Goal: Transaction & Acquisition: Subscribe to service/newsletter

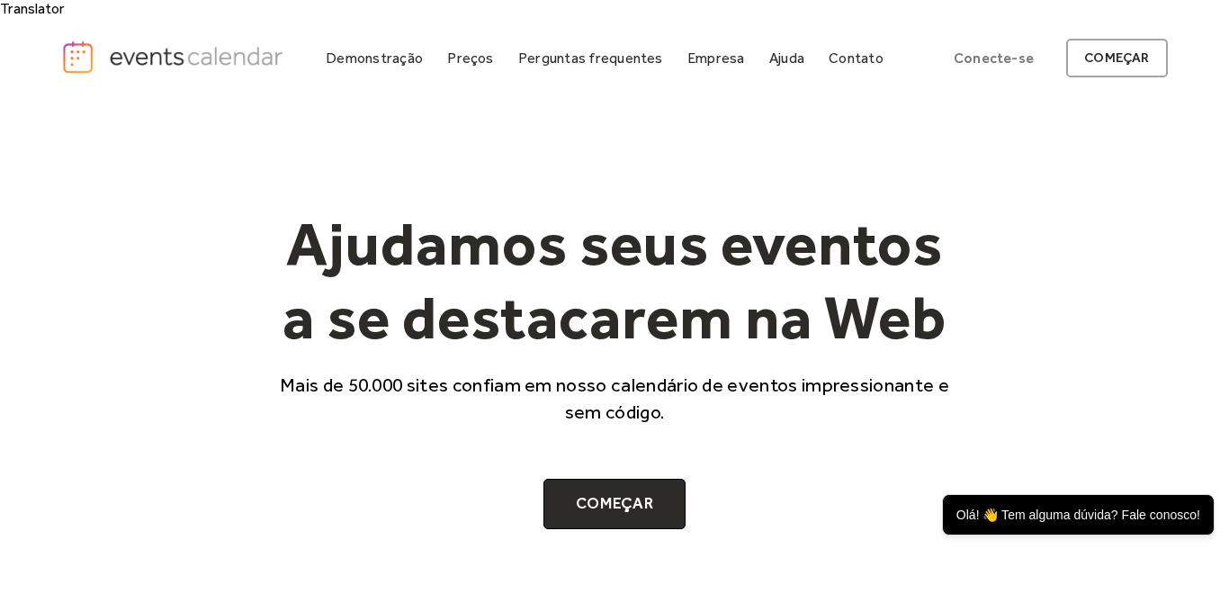
click at [902, 273] on font "Ajudamos seus eventos a se destacarem na Web" at bounding box center [615, 280] width 664 height 148
click at [476, 69] on div at bounding box center [470, 69] width 60 height 1
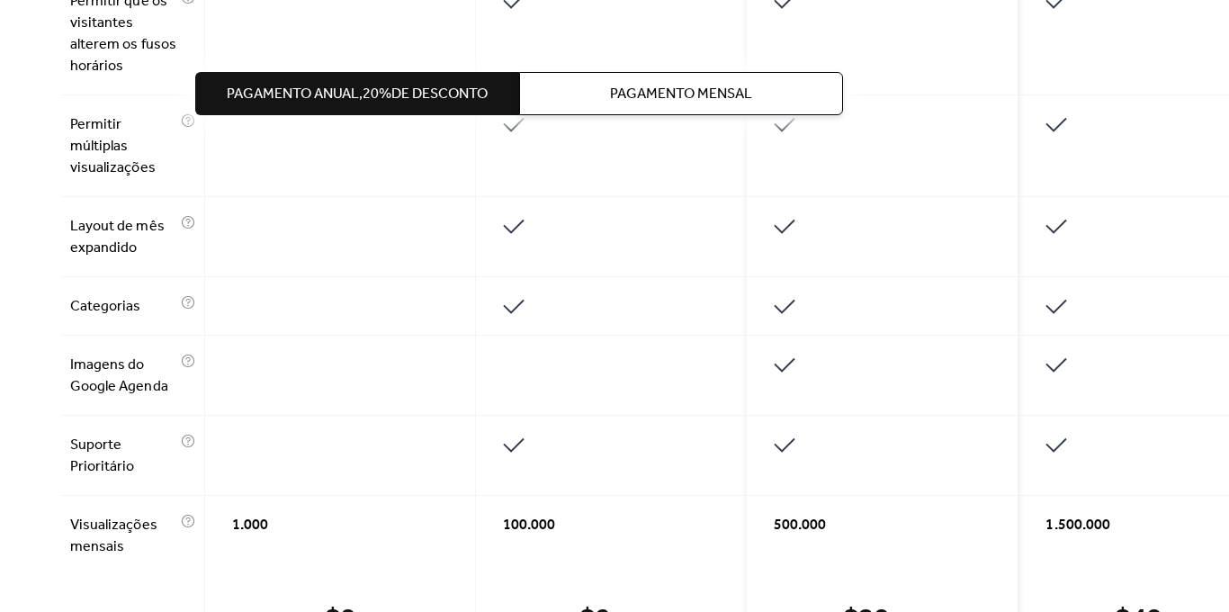
scroll to position [1624, 0]
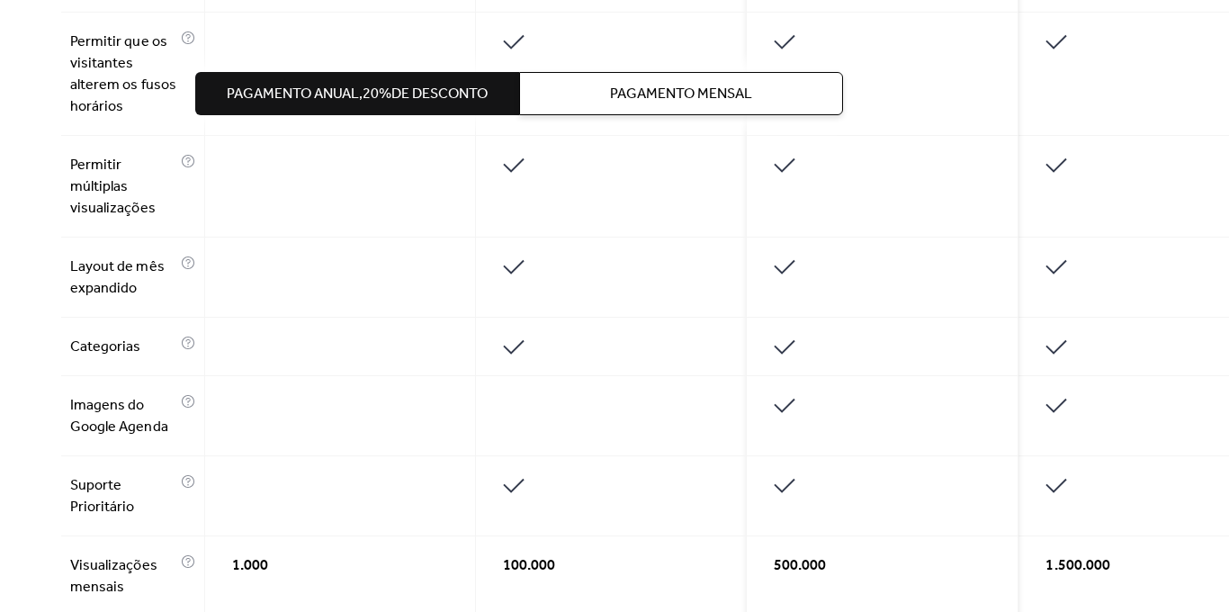
click at [754, 262] on div at bounding box center [883, 278] width 272 height 80
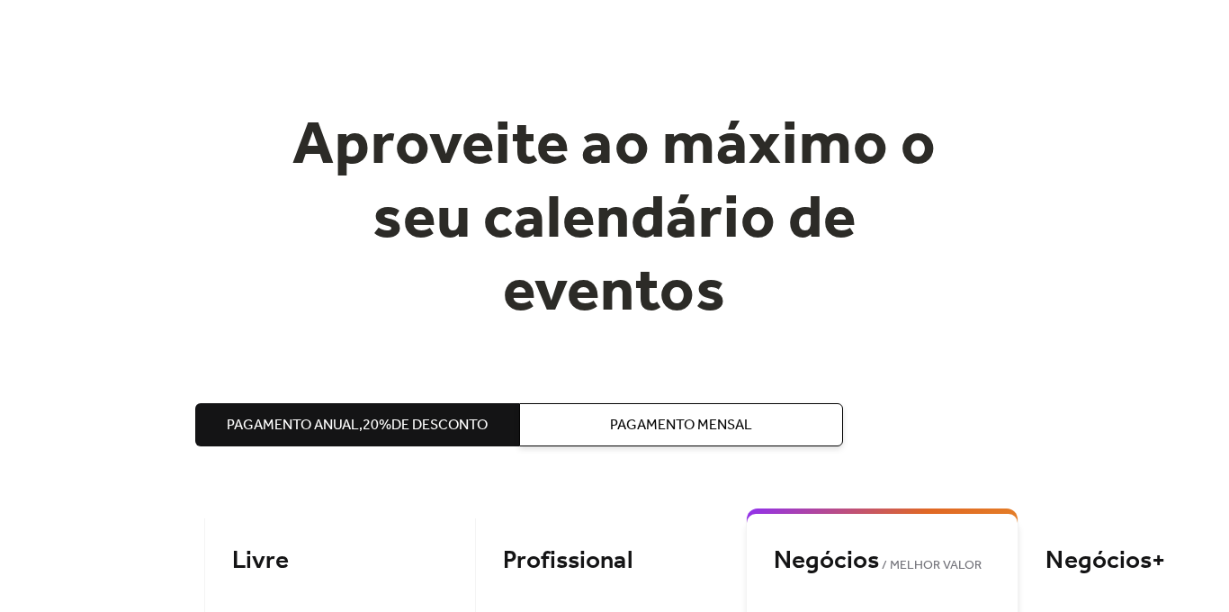
scroll to position [101, 0]
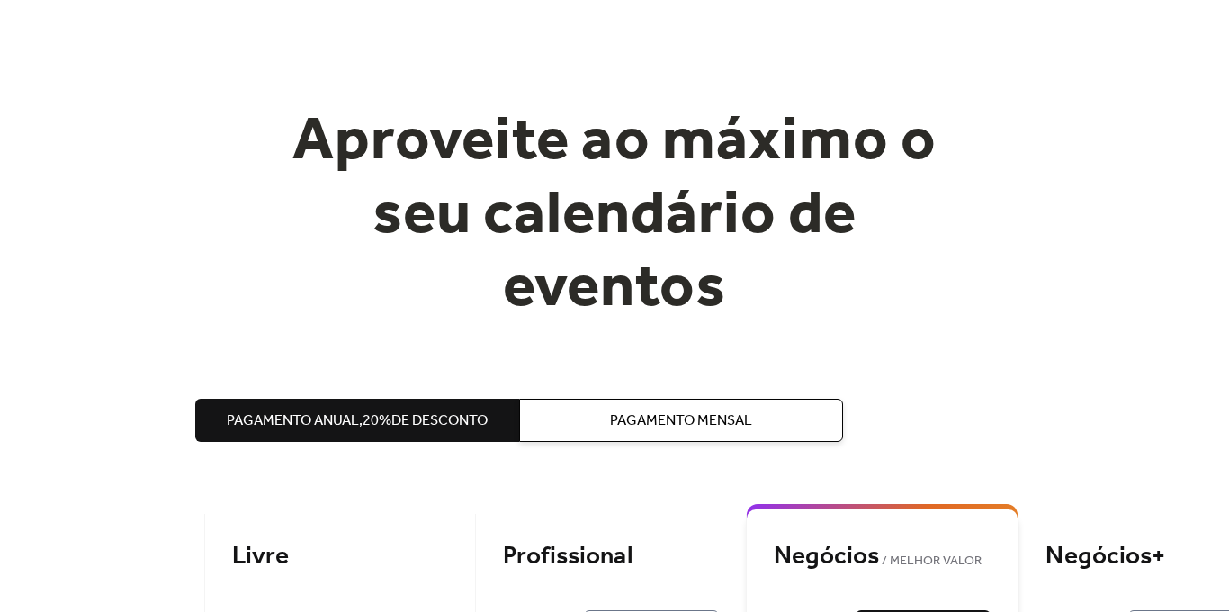
click at [687, 414] on font "Pagamento mensal" at bounding box center [682, 421] width 142 height 28
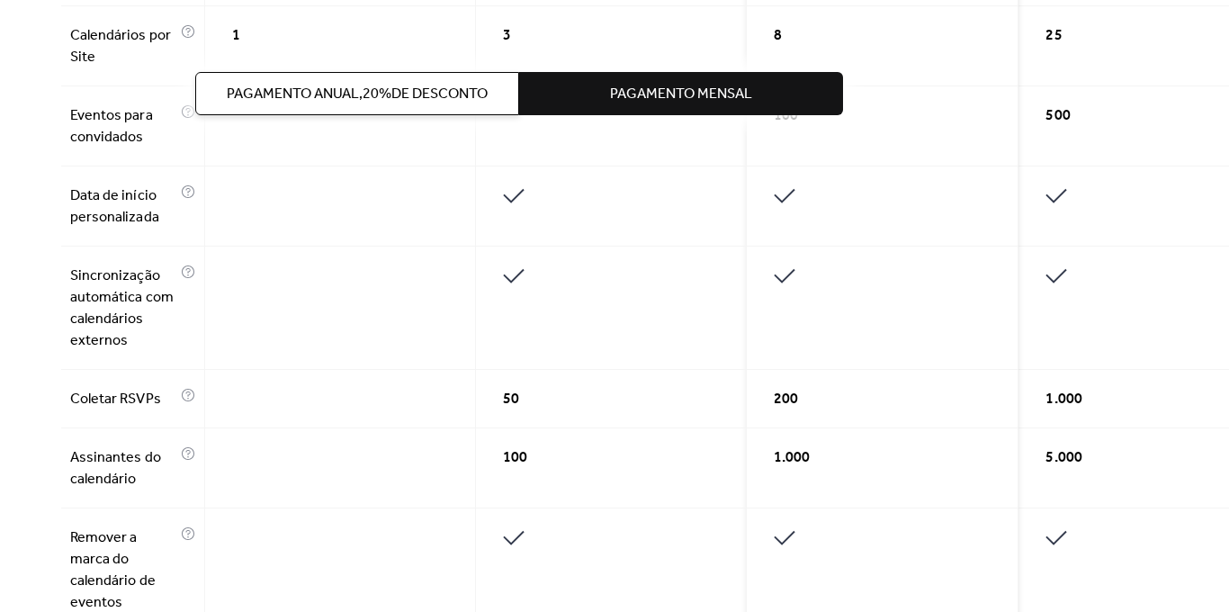
scroll to position [0, 0]
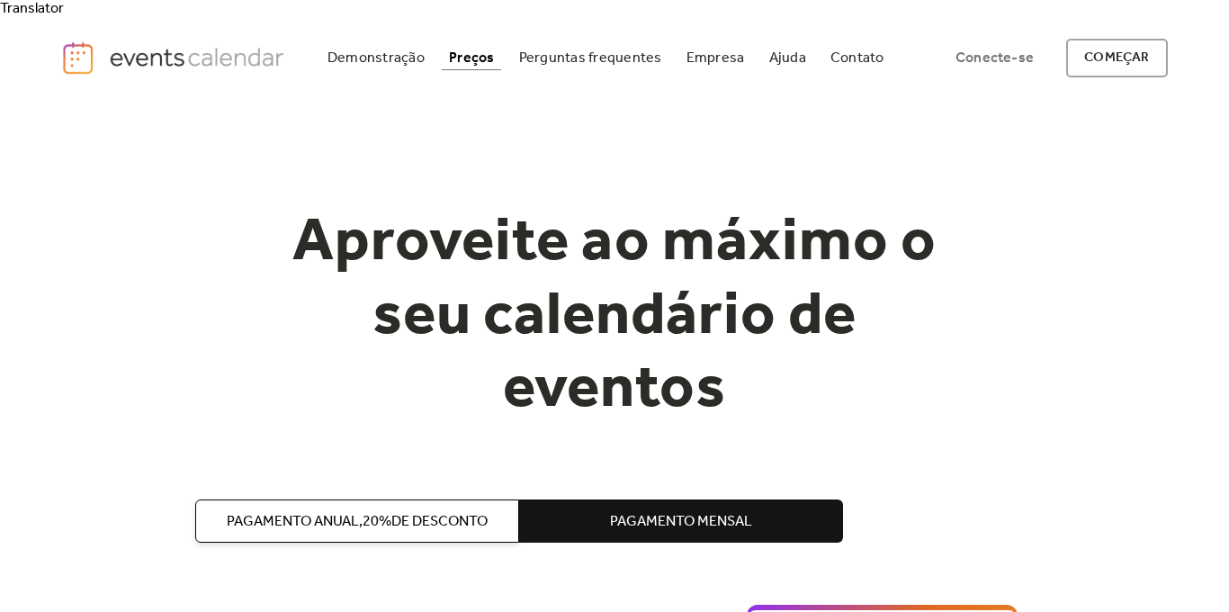
drag, startPoint x: 687, startPoint y: 414, endPoint x: 281, endPoint y: 49, distance: 546.7
